Goal: Information Seeking & Learning: Learn about a topic

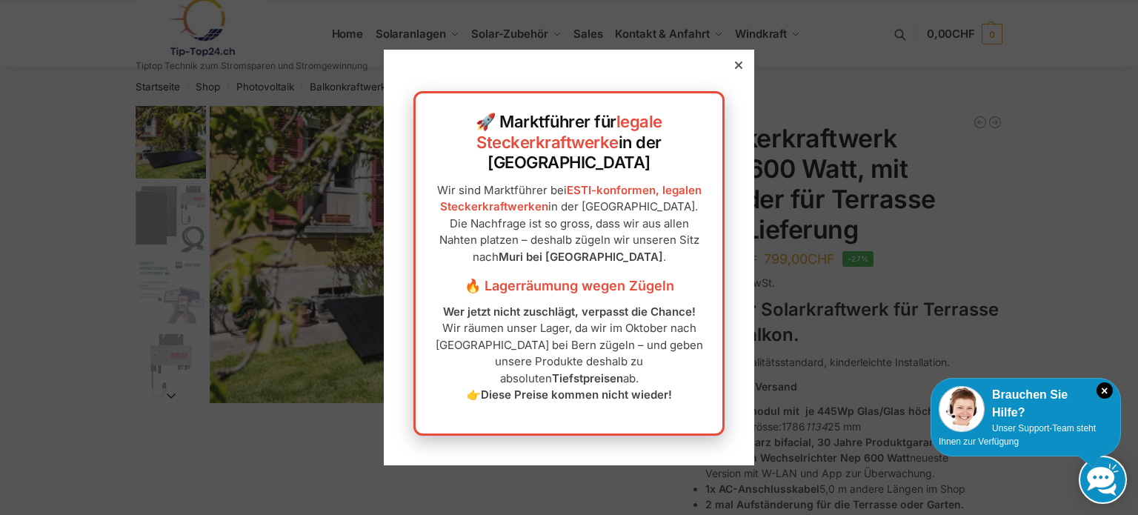
click at [735, 69] on icon at bounding box center [738, 64] width 7 height 7
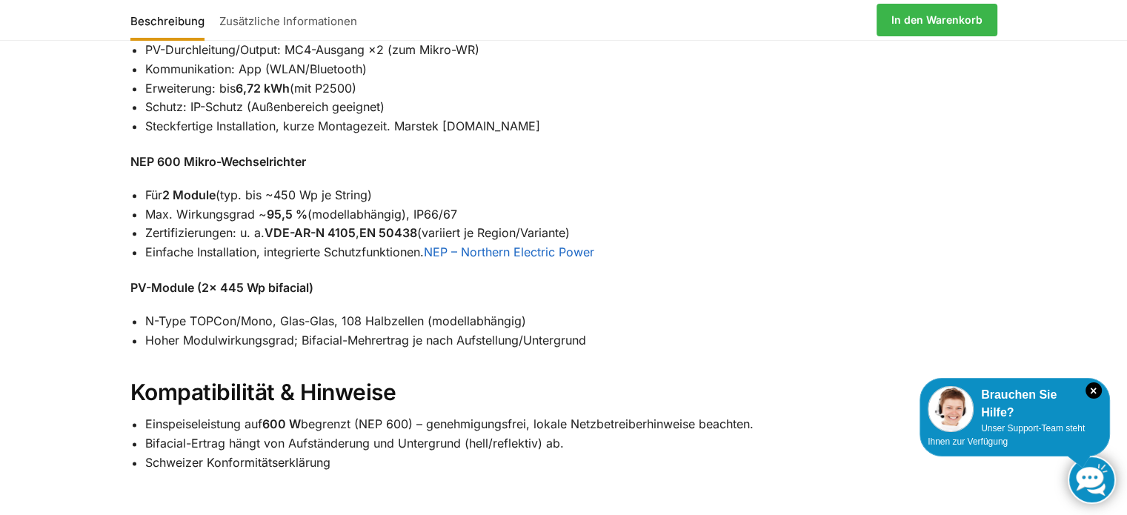
scroll to position [1778, 0]
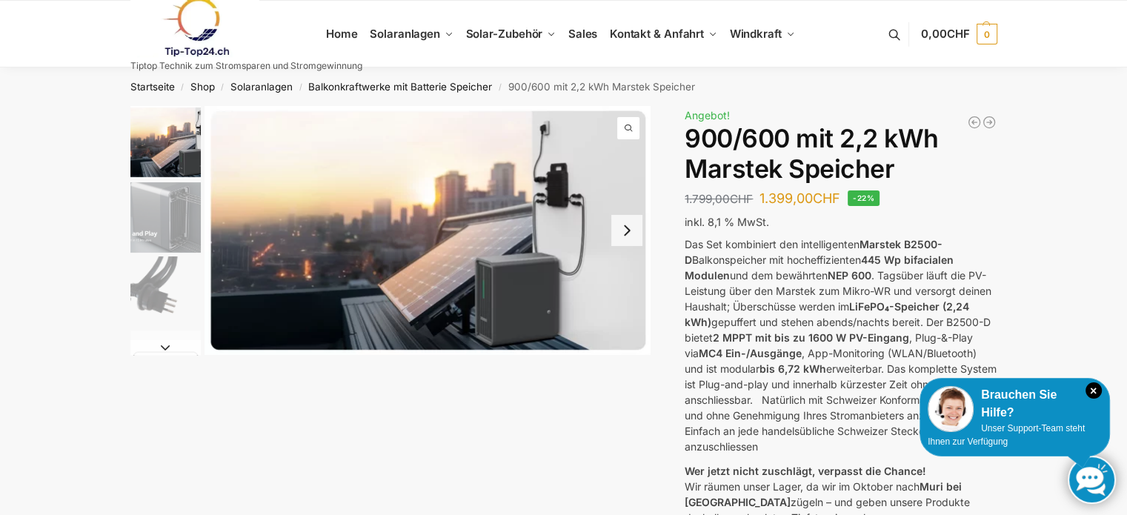
click at [191, 223] on img "2 / 8" at bounding box center [165, 217] width 70 height 70
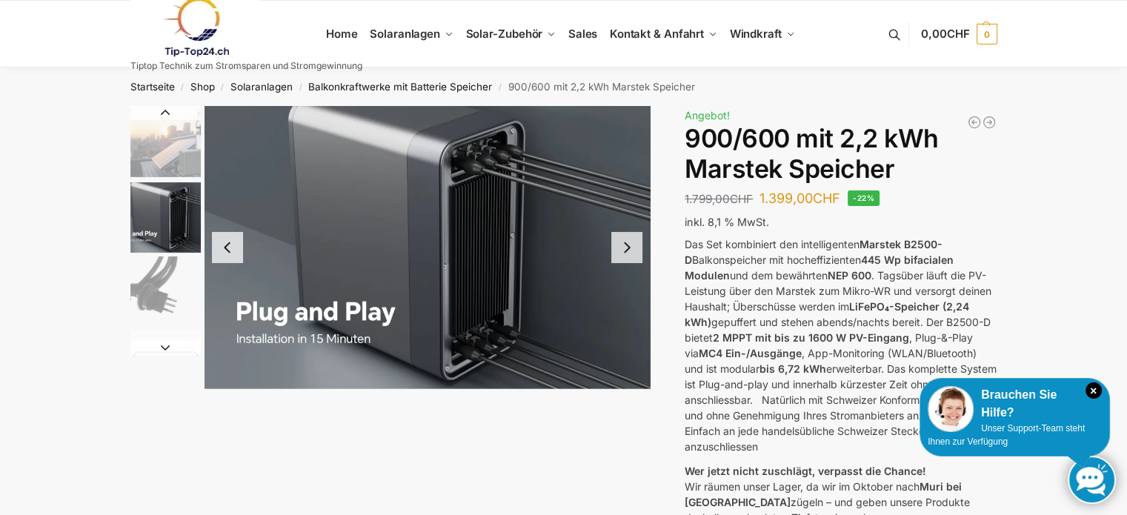
click at [171, 170] on img "1 / 8" at bounding box center [165, 142] width 70 height 73
